Goal: Task Accomplishment & Management: Manage account settings

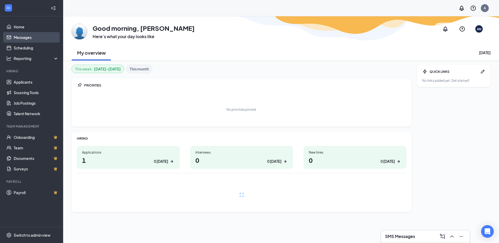
click at [29, 39] on link "Messages" at bounding box center [36, 37] width 45 height 11
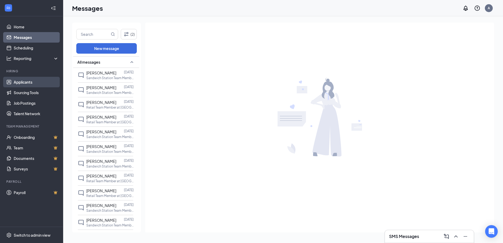
click at [23, 83] on link "Applicants" at bounding box center [36, 82] width 45 height 11
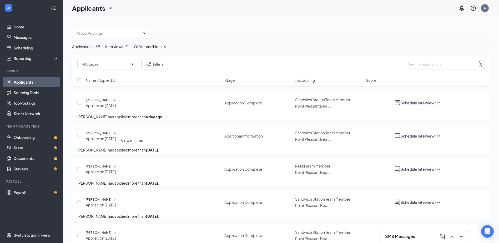
click at [116, 134] on icon "Document" at bounding box center [115, 133] width 2 height 2
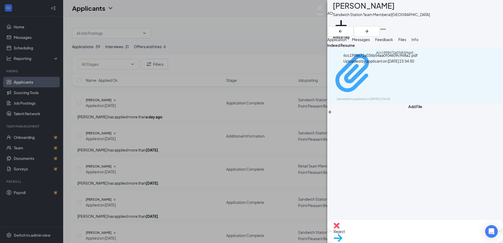
click at [376, 72] on div "6cc1998672a036b54aa0f04609c968a2.pdf" at bounding box center [395, 73] width 39 height 46
click at [337, 42] on span "Application" at bounding box center [336, 39] width 19 height 5
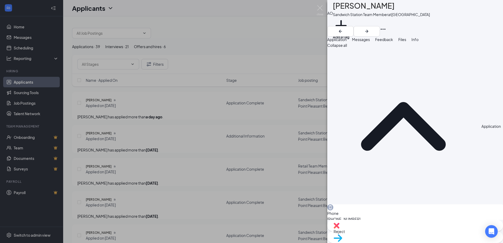
click at [316, 9] on div "AO [PERSON_NAME] Sandwich Station Team Member at [GEOGRAPHIC_DATA] Add a tag Ap…" at bounding box center [251, 121] width 503 height 243
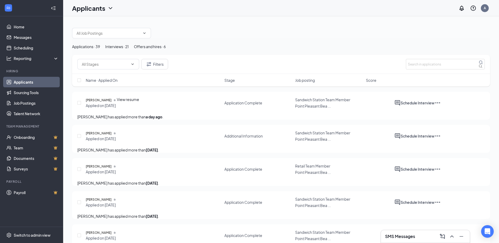
click at [115, 101] on icon "Document" at bounding box center [114, 100] width 1 height 2
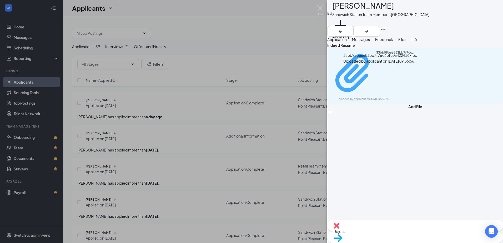
click at [396, 69] on div "33bb95b66683bb7f7ec6bfc0a4224167.pdf" at bounding box center [395, 73] width 39 height 46
click at [347, 42] on span "Application" at bounding box center [336, 39] width 19 height 5
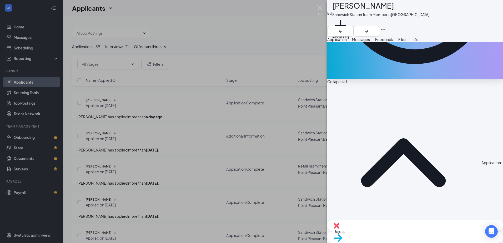
scroll to position [184, 0]
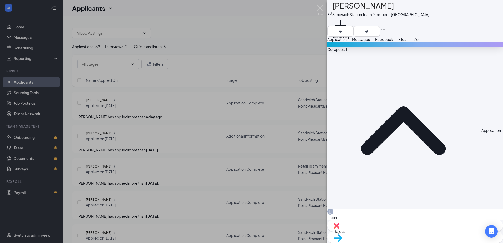
click at [406, 38] on button "Files" at bounding box center [402, 40] width 8 height 6
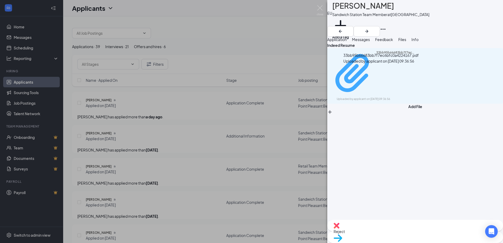
click at [380, 97] on div "Uploaded by applicant on [DATE] 09:36:56" at bounding box center [376, 99] width 79 height 4
click at [159, 8] on div "EU [PERSON_NAME] Sandwich Station Team Member at [GEOGRAPHIC_DATA] Add a tag Ap…" at bounding box center [251, 121] width 503 height 243
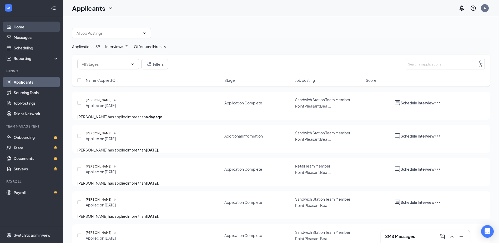
click at [23, 25] on link "Home" at bounding box center [36, 27] width 45 height 11
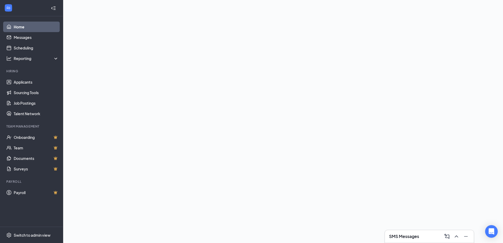
click at [23, 25] on link "Home" at bounding box center [36, 27] width 45 height 11
